Goal: Information Seeking & Learning: Check status

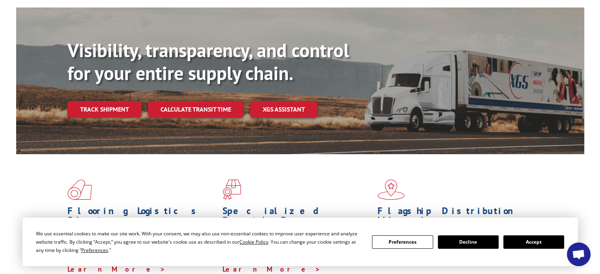
scroll to position [66, 0]
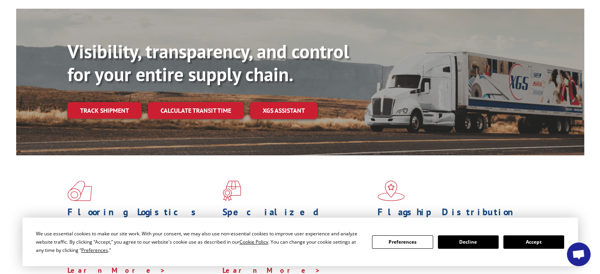
click at [516, 245] on button "Accept" at bounding box center [533, 242] width 61 height 13
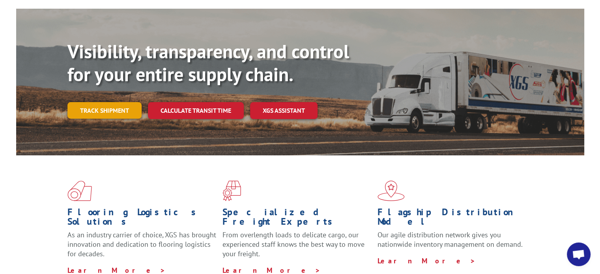
click at [110, 102] on link "Track shipment" at bounding box center [104, 110] width 74 height 17
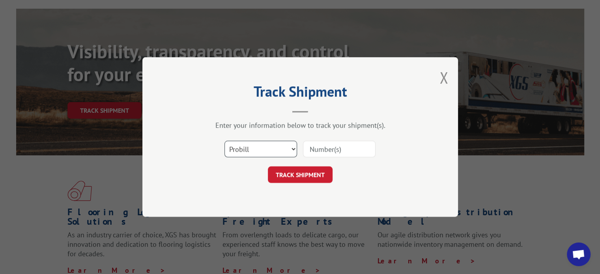
click at [260, 146] on select "Select category... Probill BOL PO" at bounding box center [261, 149] width 73 height 17
select select "bol"
click at [225, 141] on select "Select category... Probill BOL PO" at bounding box center [261, 149] width 73 height 17
click at [348, 141] on input at bounding box center [339, 149] width 73 height 17
paste input "4088846"
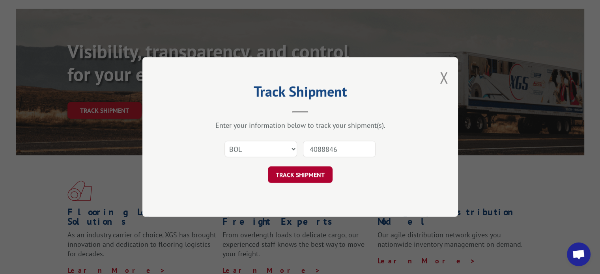
type input "4088846"
click at [311, 180] on button "TRACK SHIPMENT" at bounding box center [300, 175] width 65 height 17
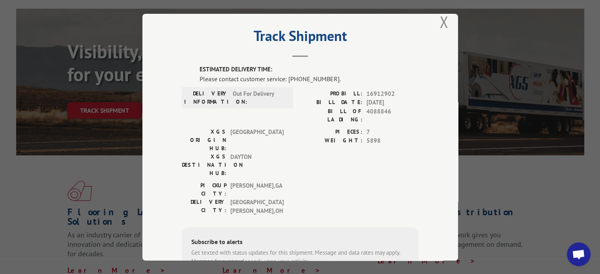
scroll to position [12, 0]
click at [443, 22] on button "Close modal" at bounding box center [444, 22] width 9 height 21
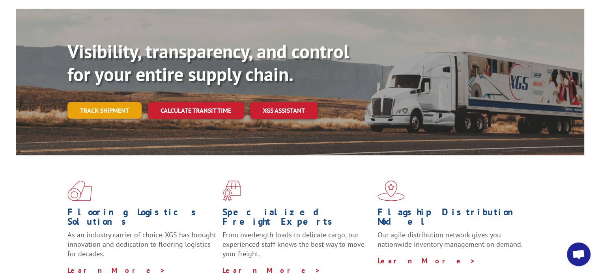
click at [107, 102] on link "Track shipment" at bounding box center [104, 110] width 74 height 17
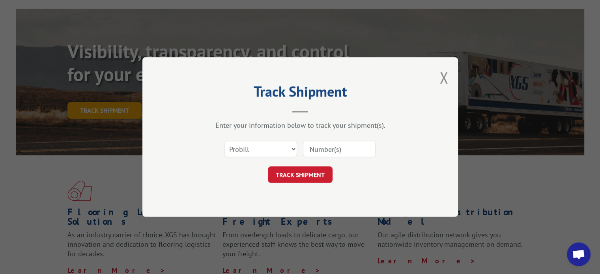
scroll to position [0, 0]
click at [249, 149] on select "Select category... Probill BOL PO" at bounding box center [261, 149] width 73 height 17
select select "bol"
click at [225, 141] on select "Select category... Probill BOL PO" at bounding box center [261, 149] width 73 height 17
click at [341, 148] on input at bounding box center [339, 149] width 73 height 17
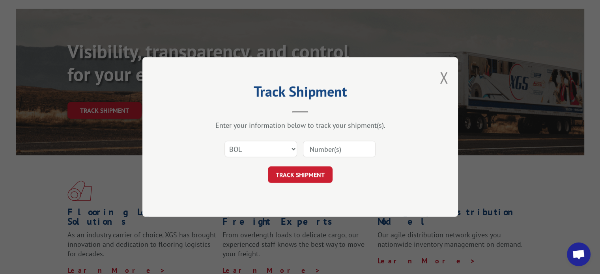
paste input "4088846"
type input "4088846"
click at [297, 176] on button "TRACK SHIPMENT" at bounding box center [300, 175] width 65 height 17
